Goal: Information Seeking & Learning: Learn about a topic

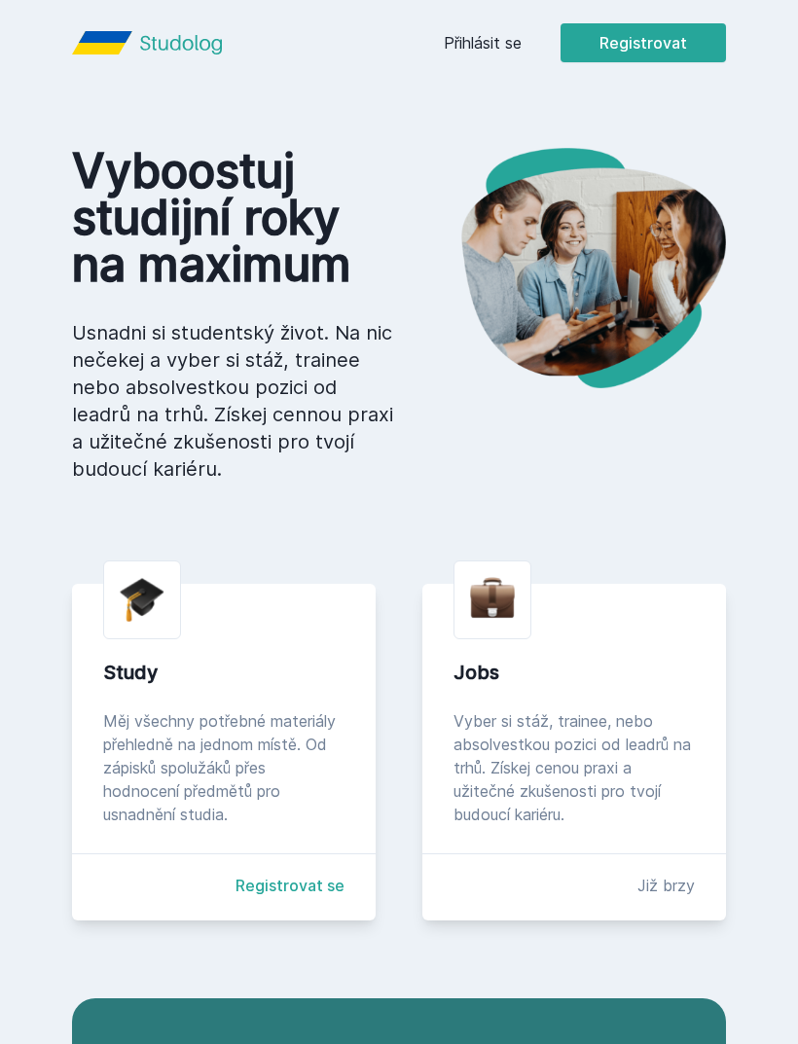
click at [476, 53] on link "Přihlásit se" at bounding box center [483, 42] width 78 height 23
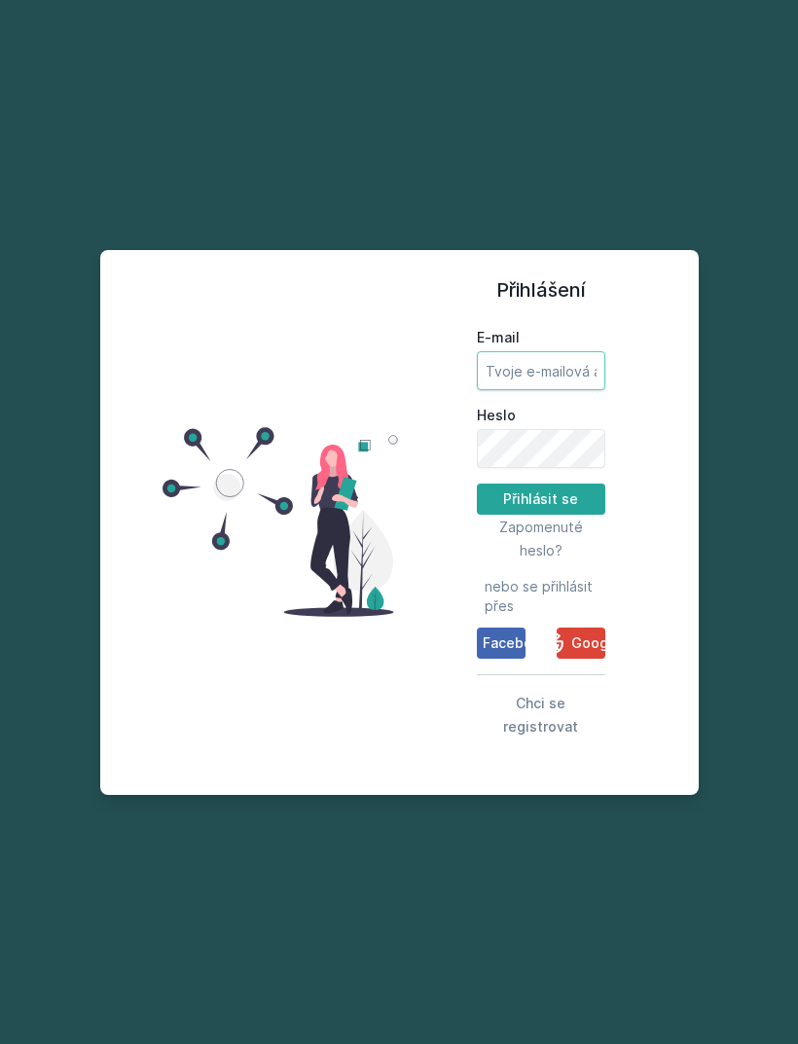
click at [573, 390] on input "E-mail" at bounding box center [541, 370] width 128 height 39
type input "[EMAIL_ADDRESS][DOMAIN_NAME]"
click at [540, 515] on button "Přihlásit se" at bounding box center [541, 499] width 128 height 31
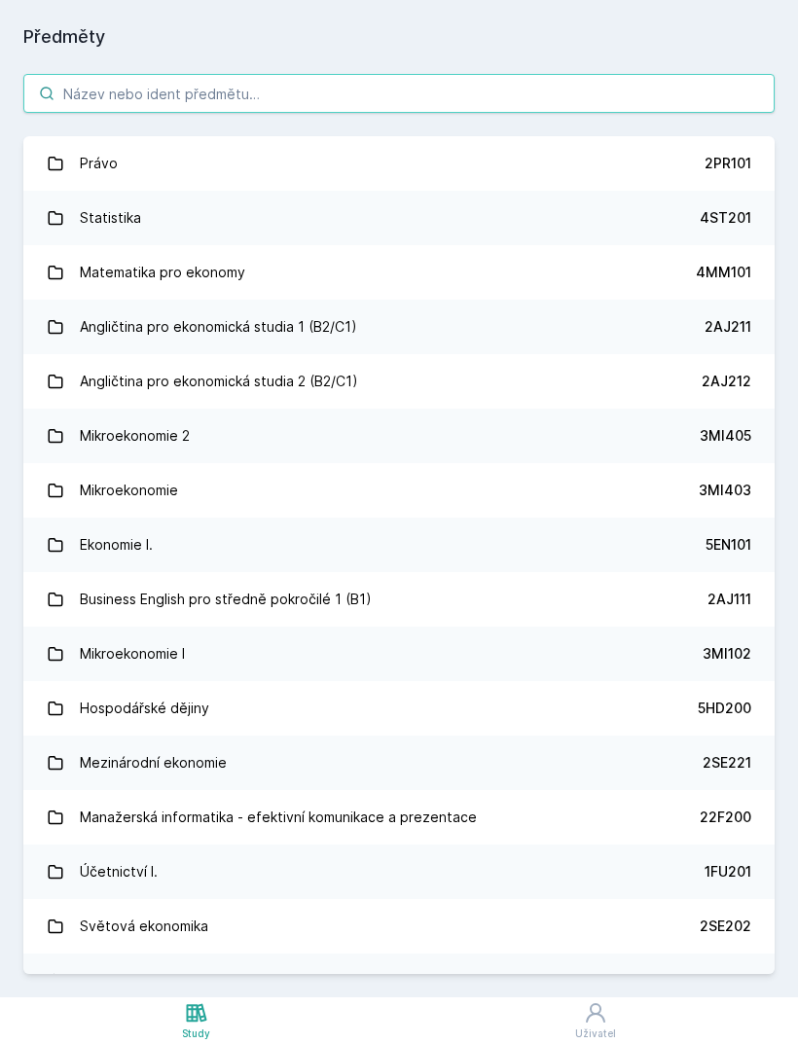
click at [657, 97] on input "search" at bounding box center [398, 93] width 751 height 39
click at [679, 284] on link "Matematika pro ekonomy 4MM101" at bounding box center [398, 272] width 751 height 55
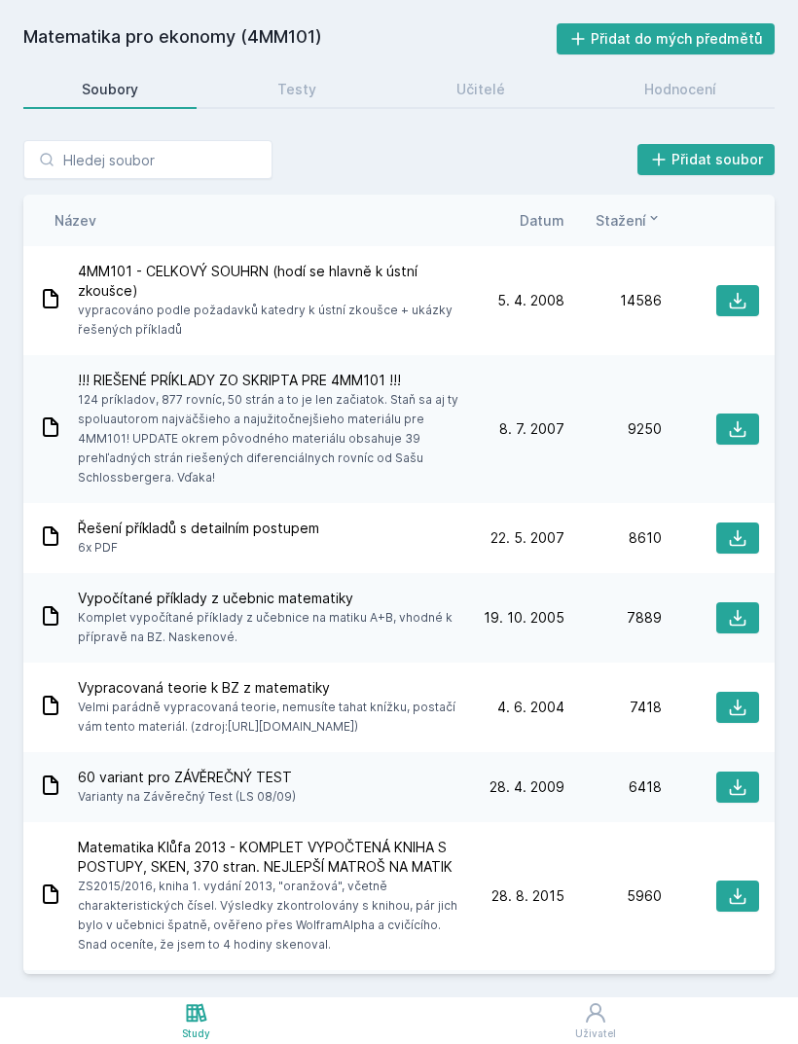
click at [306, 91] on div "Testy" at bounding box center [296, 89] width 39 height 19
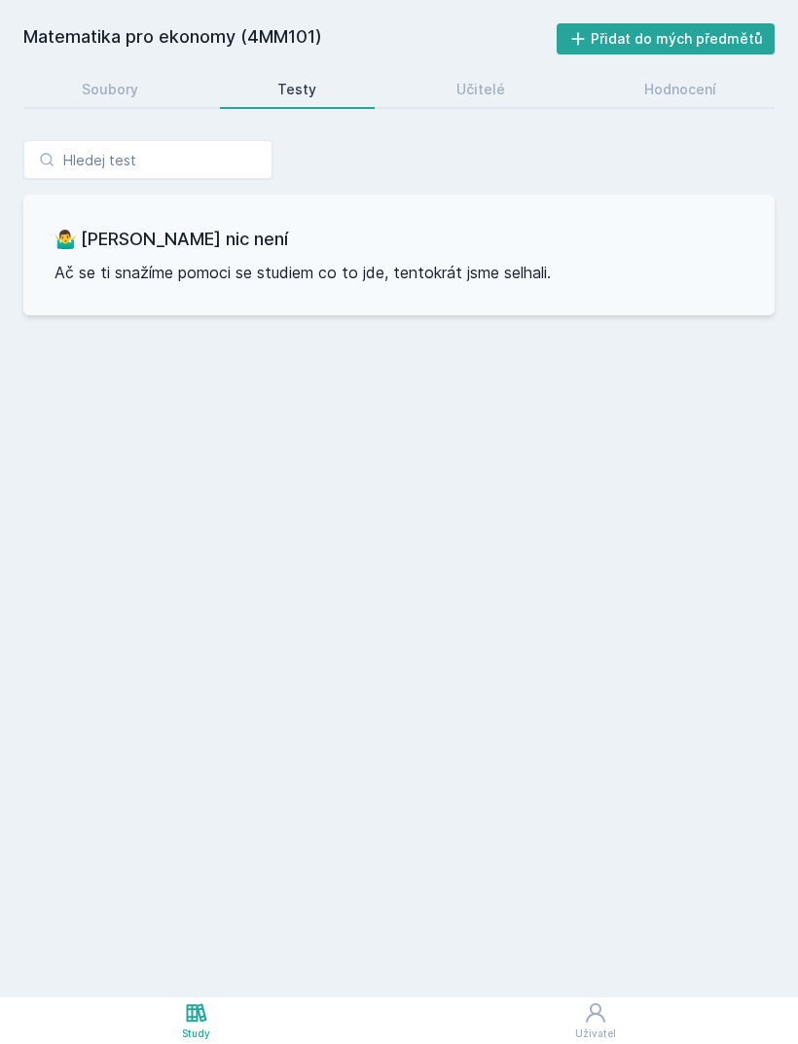
click at [133, 94] on div "Soubory" at bounding box center [110, 89] width 56 height 19
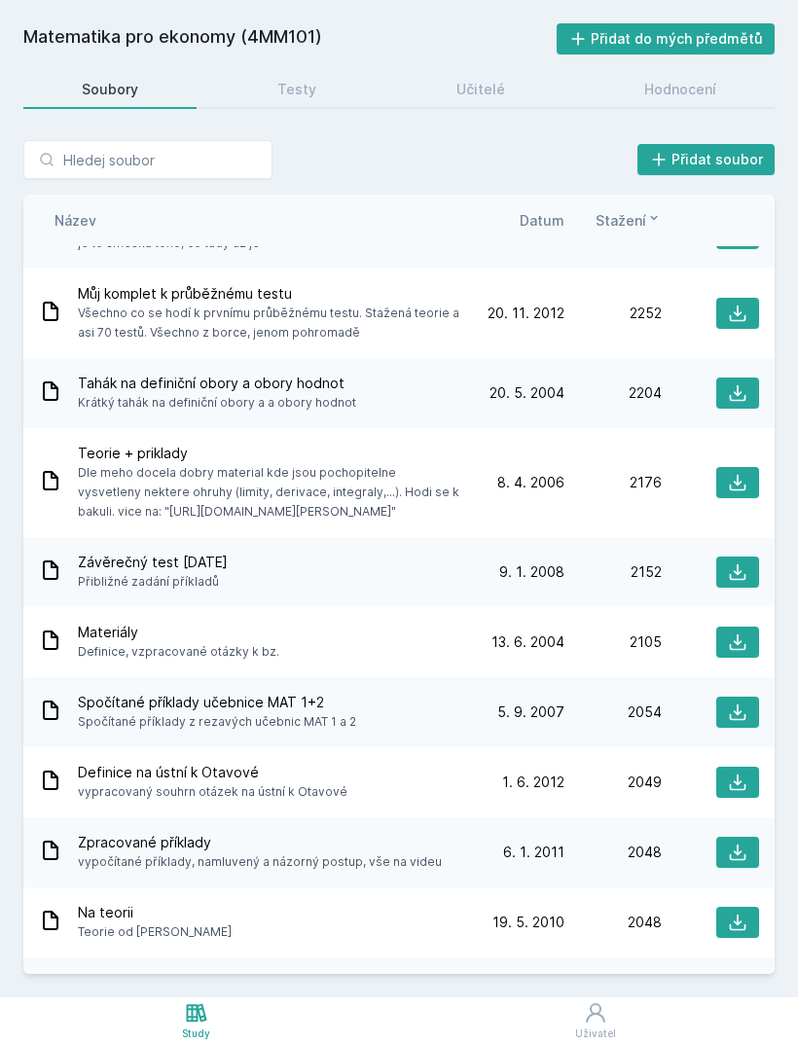
scroll to position [4402, 0]
